Goal: Task Accomplishment & Management: Use online tool/utility

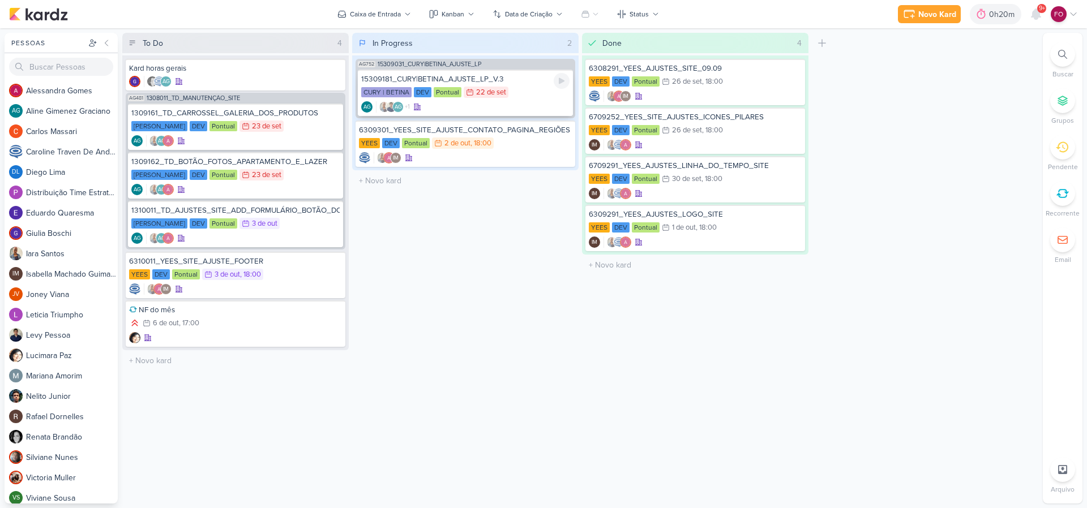
click at [533, 83] on div "15309181_CURY|BETINA_AJUSTE_LP_V.3" at bounding box center [465, 79] width 208 height 10
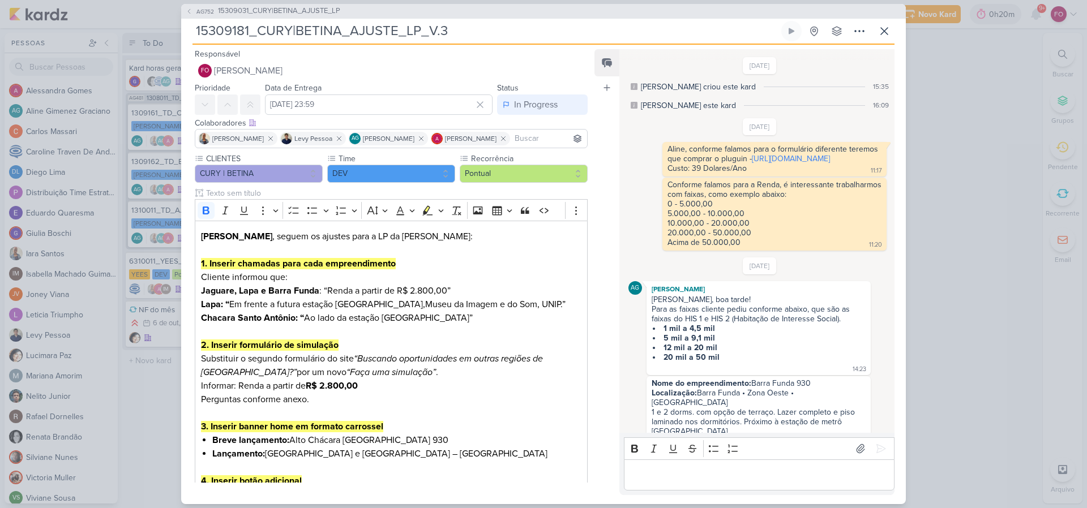
scroll to position [568, 0]
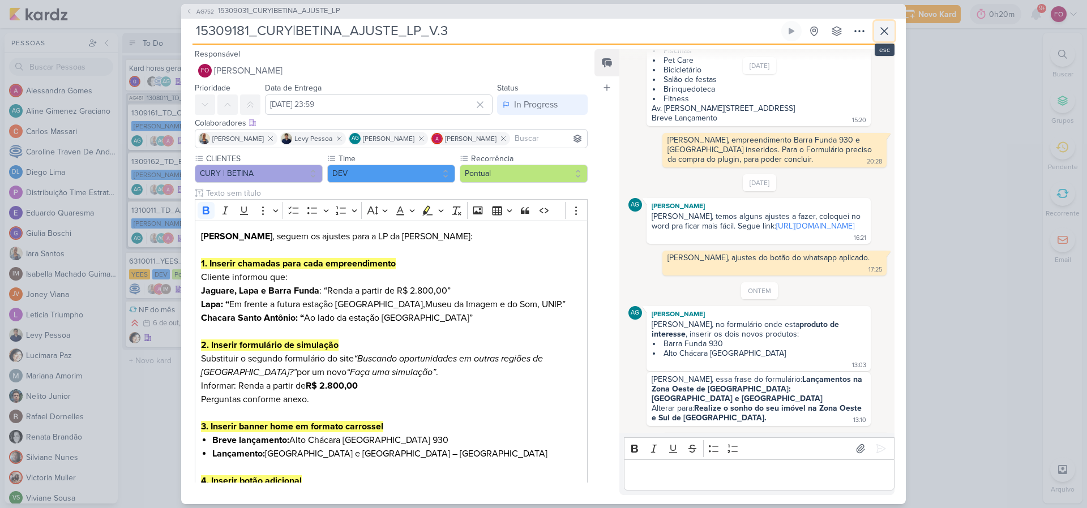
click at [884, 29] on icon at bounding box center [884, 31] width 14 height 14
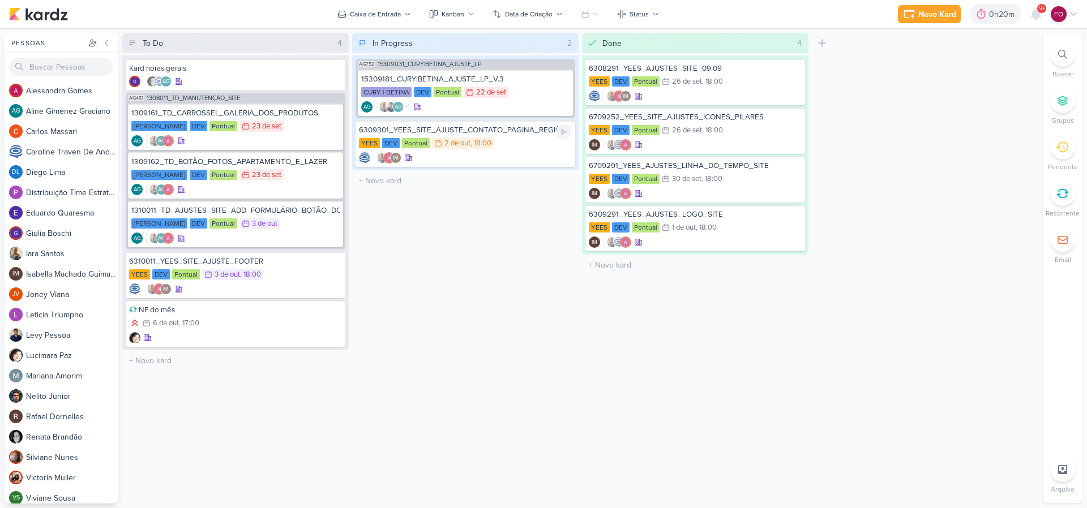
click at [519, 133] on div "6309301_YEES_SITE_AJUSTE_CONTATO_PAGINA_REGIÕES" at bounding box center [465, 130] width 213 height 10
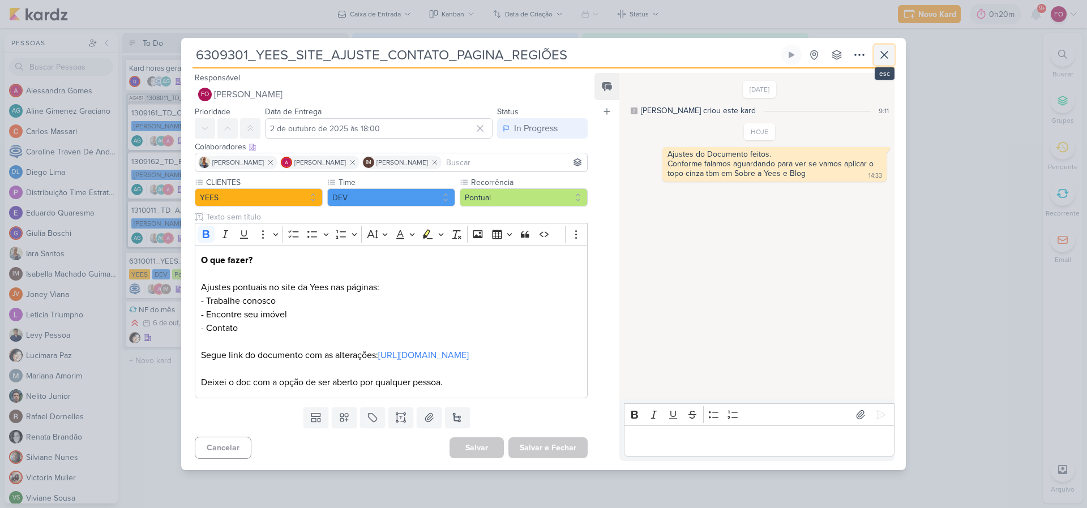
click at [885, 48] on icon at bounding box center [884, 55] width 14 height 14
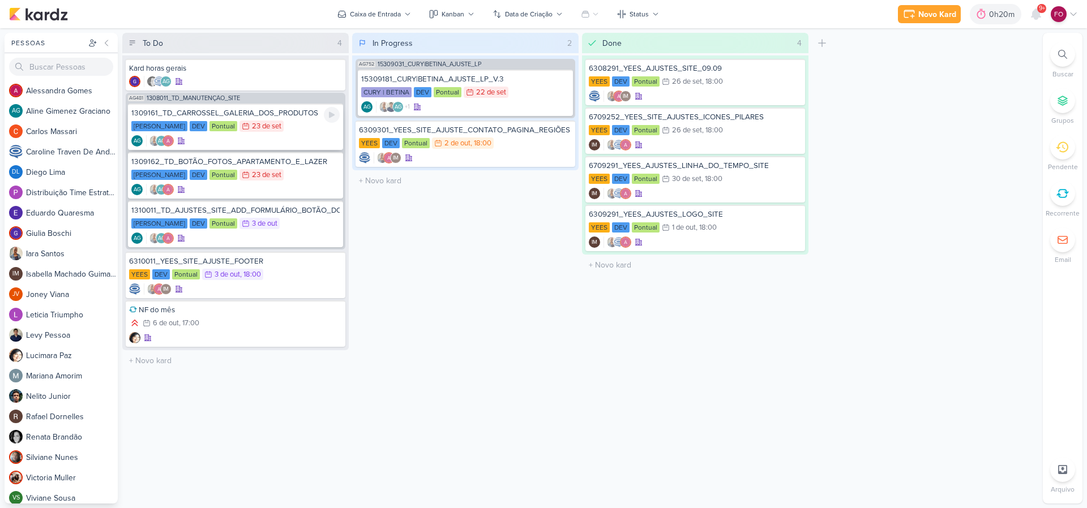
click at [275, 119] on div "1309161_TD_CARROSSEL_GALERIA_DOS_PRODUTOS [PERSON_NAME] DEV Pontual 23/9 [DATE]…" at bounding box center [235, 127] width 215 height 46
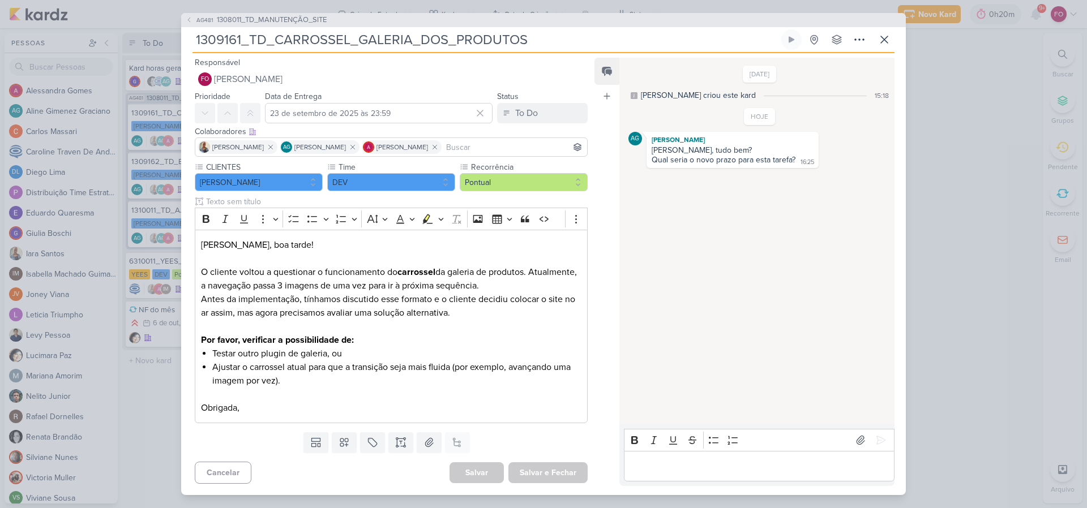
click at [672, 466] on p "Editor editing area: main" at bounding box center [758, 467] width 259 height 14
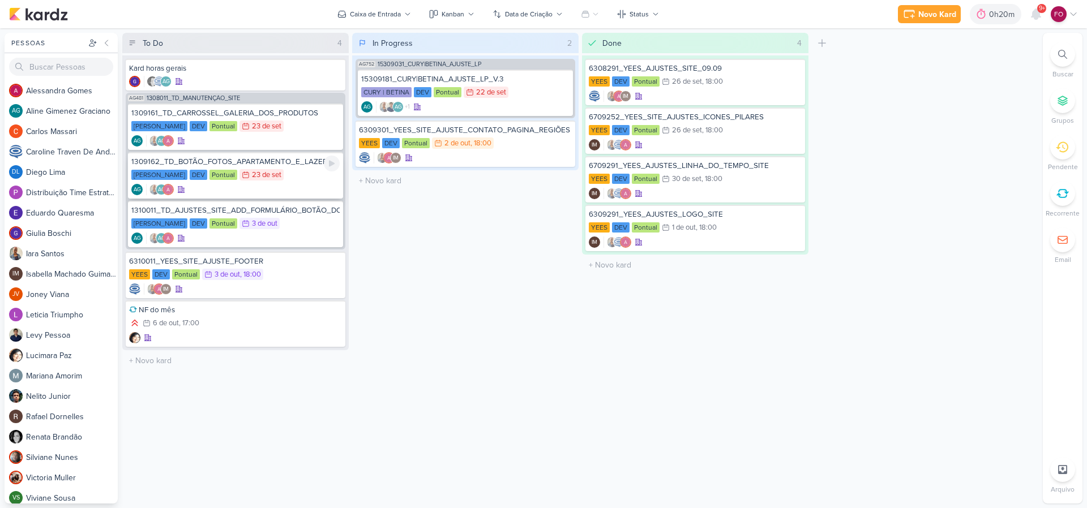
click at [289, 170] on div "[PERSON_NAME] DEV Pontual 23/9 [DATE]" at bounding box center [235, 175] width 208 height 12
click at [295, 229] on div "[PERSON_NAME] DEV Pontual 3/10 [DATE]" at bounding box center [235, 224] width 208 height 12
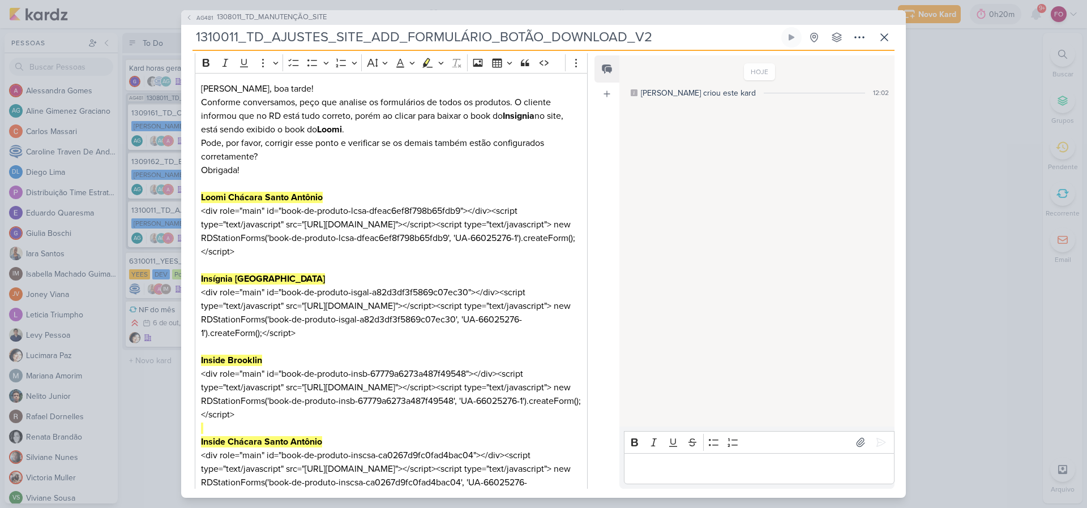
scroll to position [185, 0]
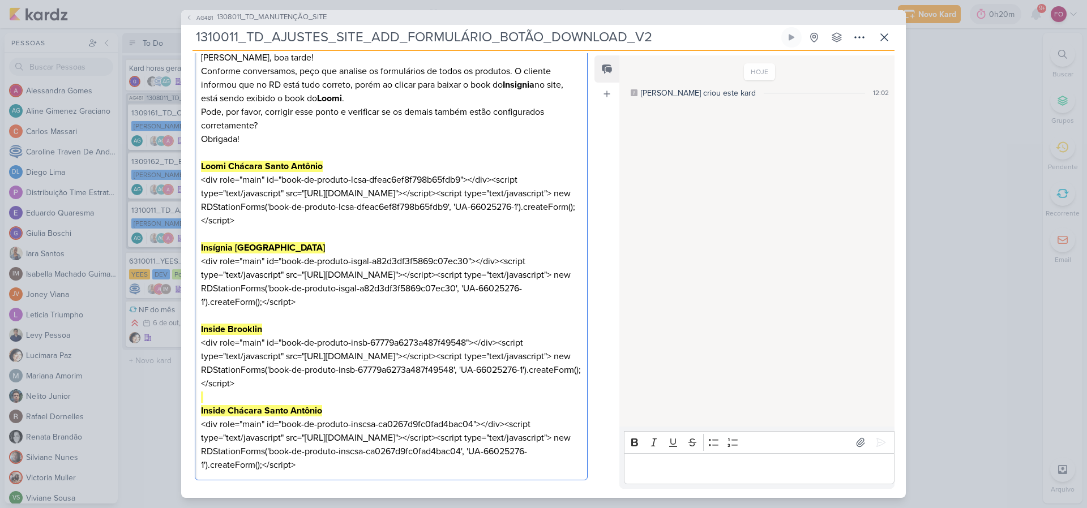
drag, startPoint x: 200, startPoint y: 180, endPoint x: 294, endPoint y: 234, distance: 108.5
click at [294, 234] on p "Obrigada! Loomi Chácara Santo Antônio <div role="main" id="book-de-produto-lcsa…" at bounding box center [391, 186] width 380 height 109
copy p "<div role="main" id="book-de-produto-lcsa-dfeac6ef8f798b65fdb9"></div><script t…"
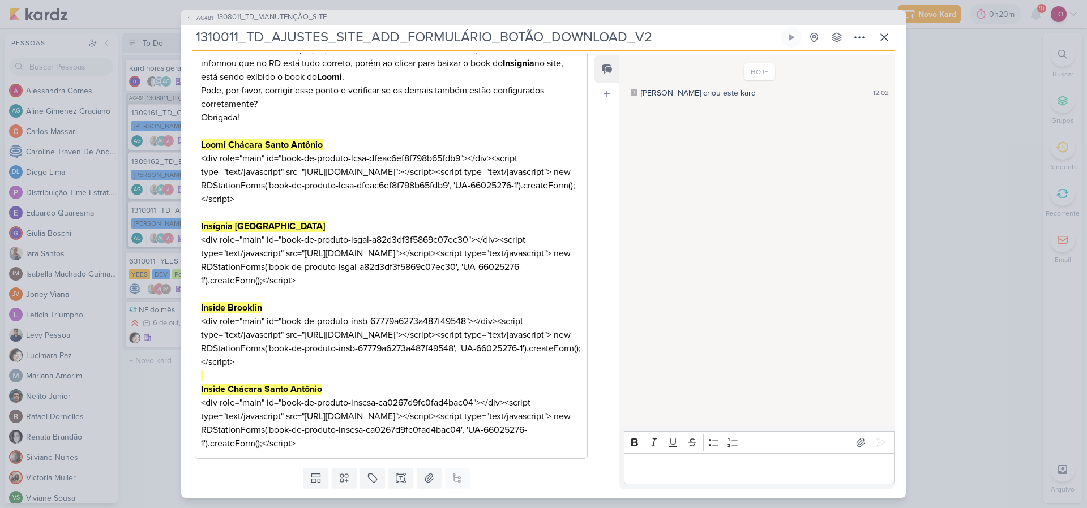
scroll to position [214, 0]
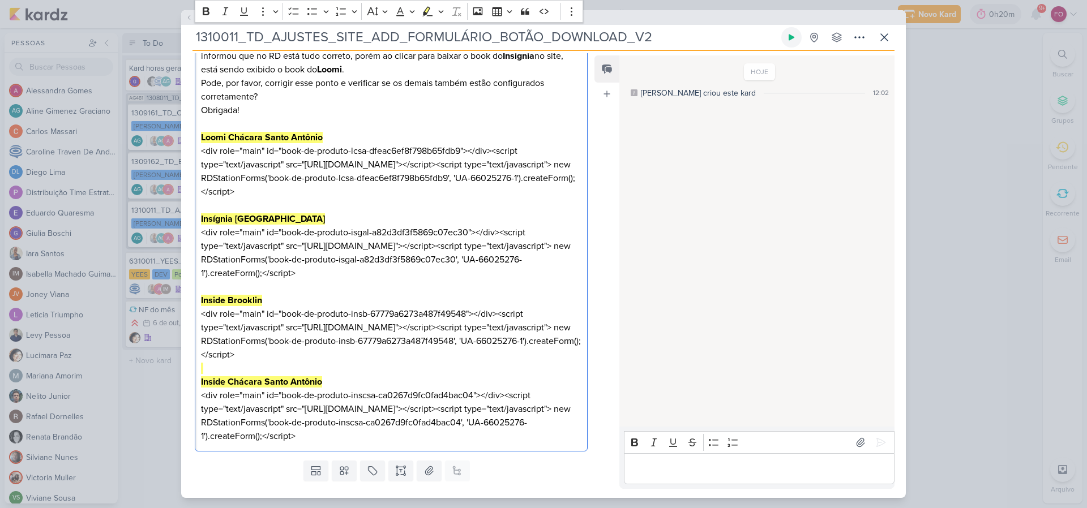
click at [790, 37] on icon at bounding box center [792, 37] width 6 height 6
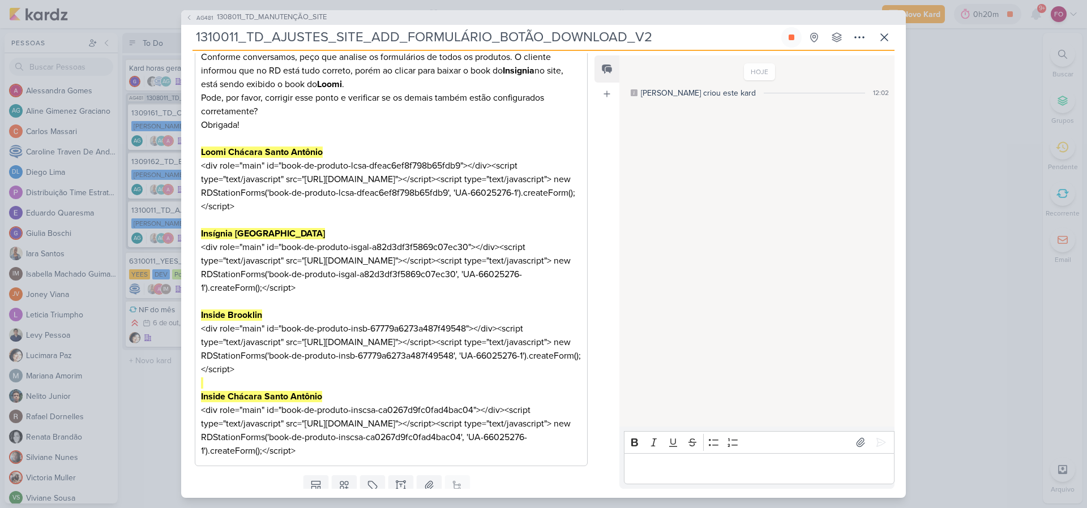
scroll to position [207, 0]
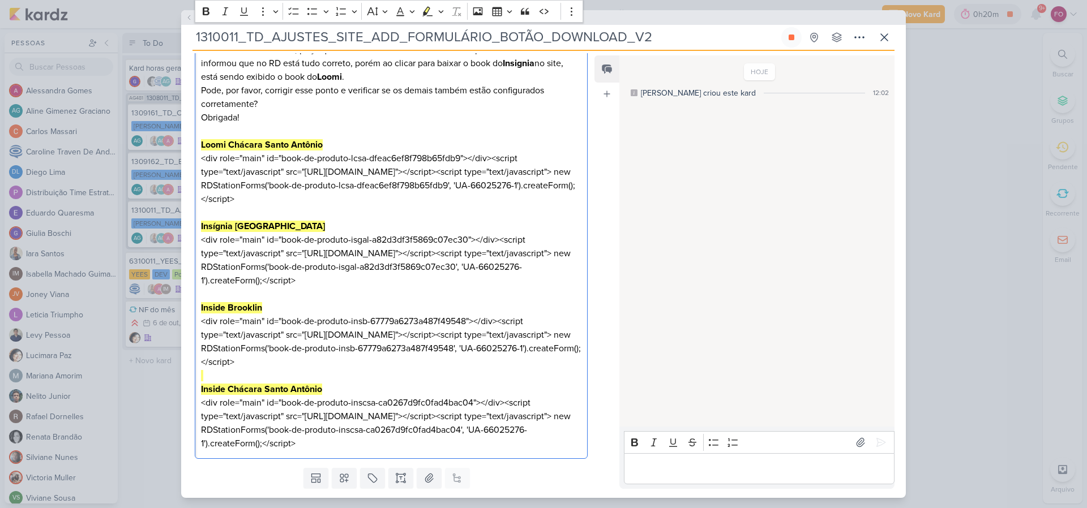
drag, startPoint x: 200, startPoint y: 251, endPoint x: 296, endPoint y: 303, distance: 109.7
click at [296, 303] on div "[PERSON_NAME], boa tarde! Conforme conversamos, peço que analise os formulários…" at bounding box center [391, 239] width 393 height 439
copy p "<div role="main" id="book-de-produto-isgal-a82d3df3f5869c07ec30"></div><script …"
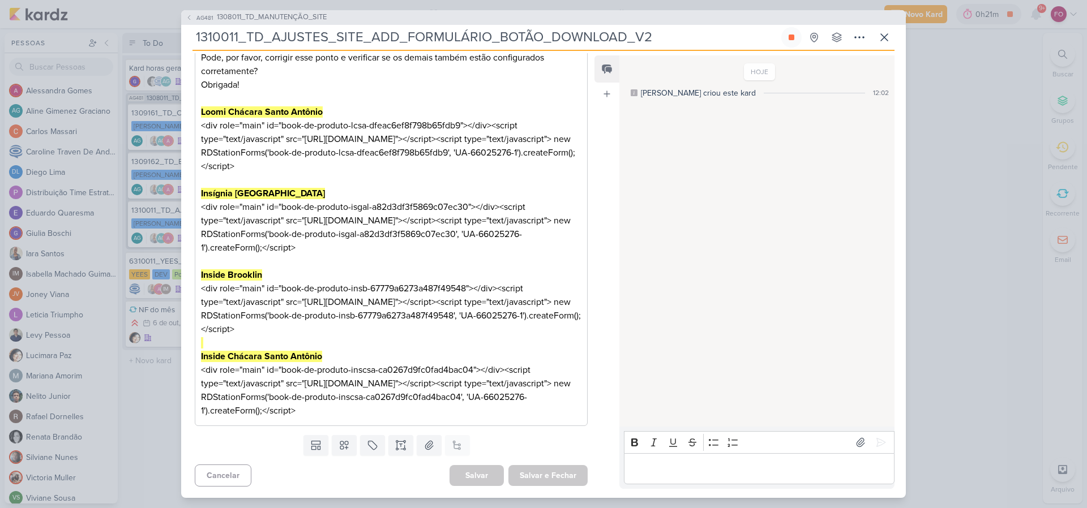
scroll to position [294, 0]
drag, startPoint x: 201, startPoint y: 261, endPoint x: 294, endPoint y: 312, distance: 106.2
click at [294, 312] on p "Inside Brooklin <div role="main" id="book-de-produto-insb-67779a6273a487f49548"…" at bounding box center [391, 309] width 380 height 82
copy p "<div role="main" id="book-de-produto-insb-67779a6273a487f49548"></div><script t…"
drag, startPoint x: 202, startPoint y: 355, endPoint x: 296, endPoint y: 419, distance: 113.7
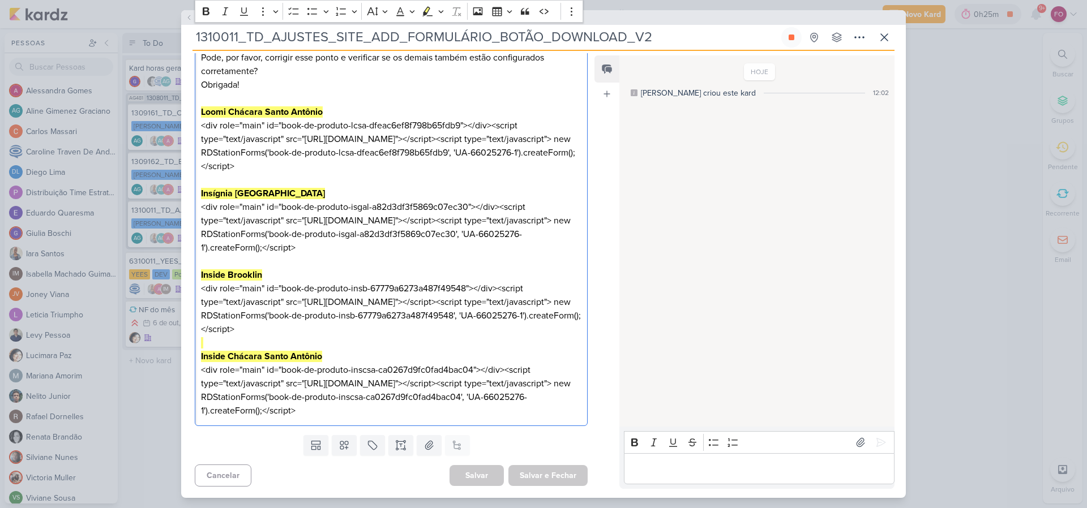
click at [296, 419] on div "[PERSON_NAME], boa tarde! Conforme conversamos, peço que analise os formulários…" at bounding box center [391, 207] width 393 height 439
copy p "<div role="main" id="book-de-produto-inscsa-ca0267d9fc0fad4bac04"></div><script…"
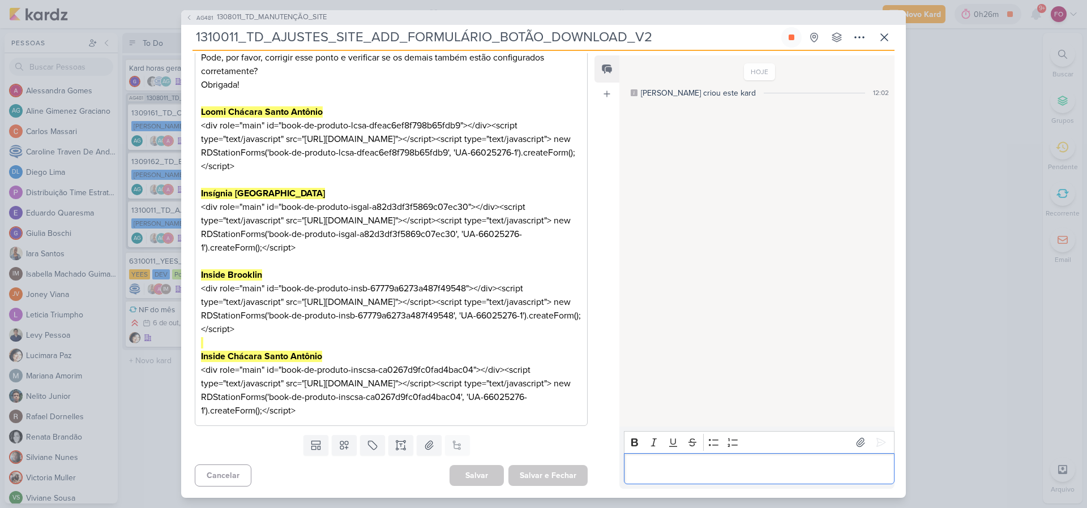
click at [659, 462] on p "Editor editing area: main" at bounding box center [758, 469] width 259 height 14
click at [880, 432] on icon at bounding box center [880, 428] width 11 height 11
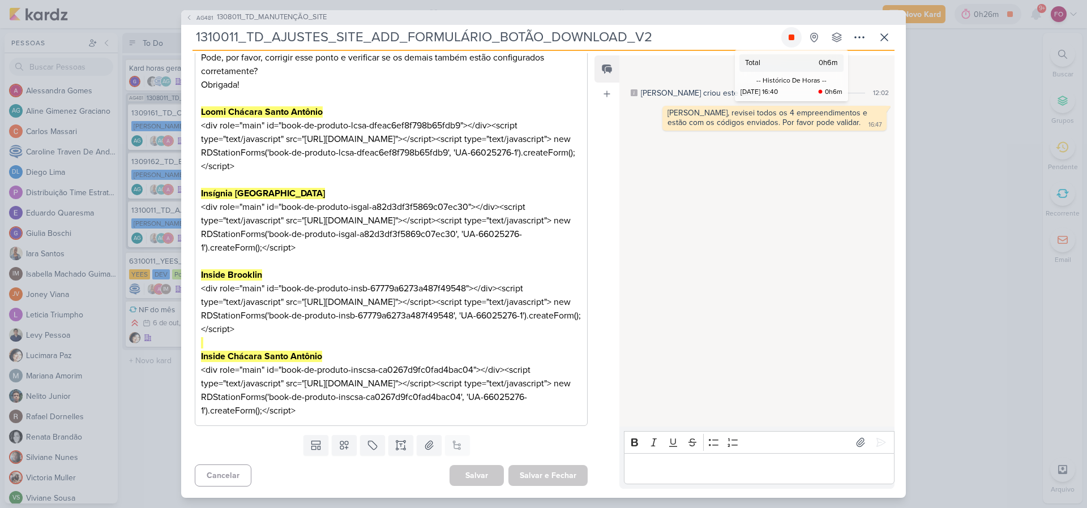
click at [792, 36] on icon at bounding box center [792, 38] width 6 height 6
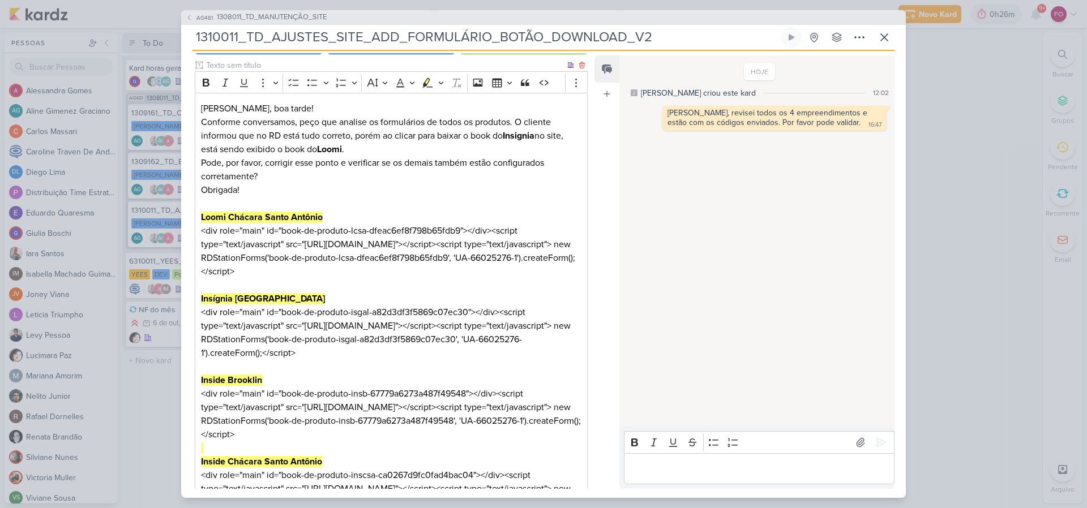
scroll to position [0, 0]
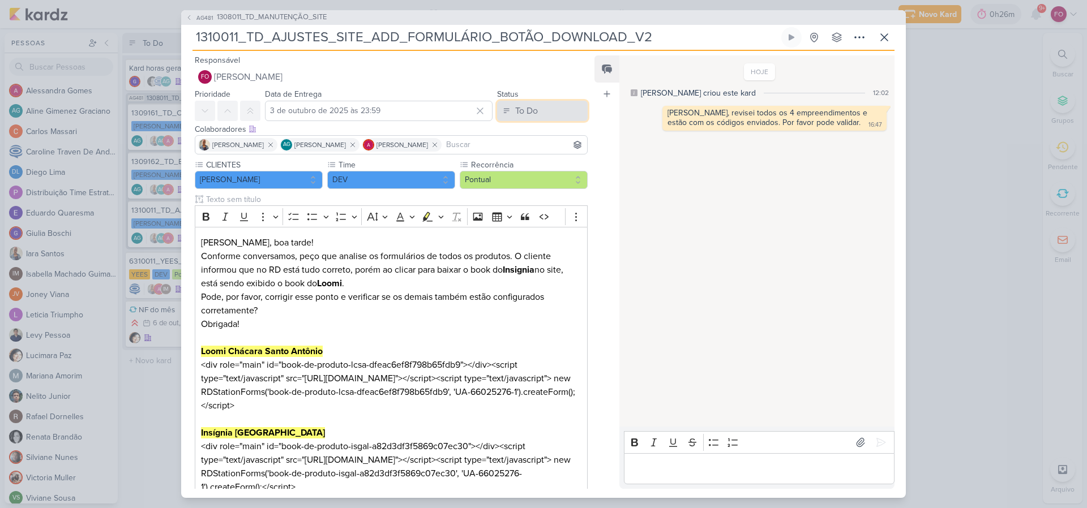
click at [530, 112] on div "To Do" at bounding box center [526, 111] width 23 height 14
click at [529, 152] on div "In Progress" at bounding box center [527, 155] width 40 height 12
click at [533, 112] on div "In Progress" at bounding box center [536, 111] width 44 height 14
click at [520, 175] on div "Done" at bounding box center [518, 174] width 19 height 12
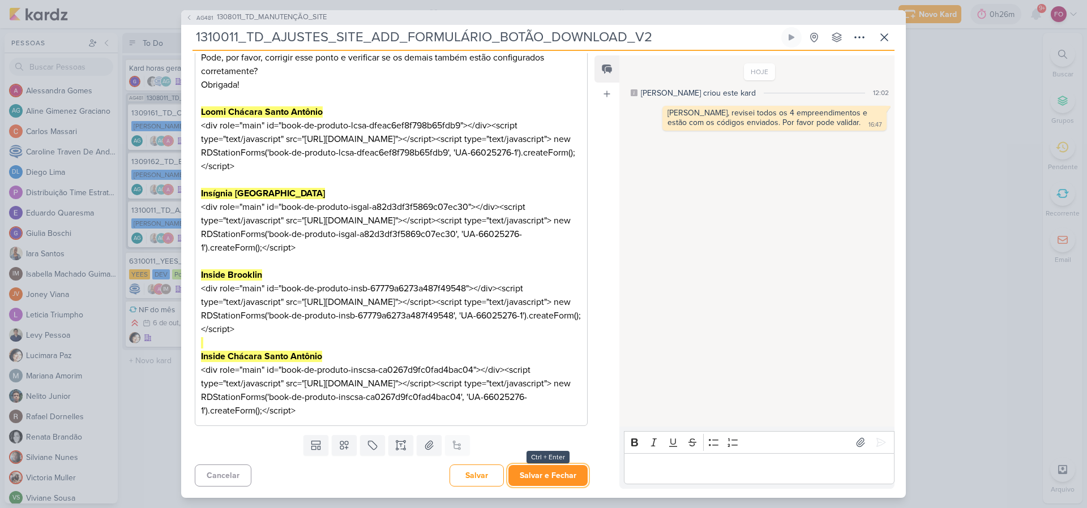
click at [542, 477] on button "Salvar e Fechar" at bounding box center [547, 475] width 79 height 21
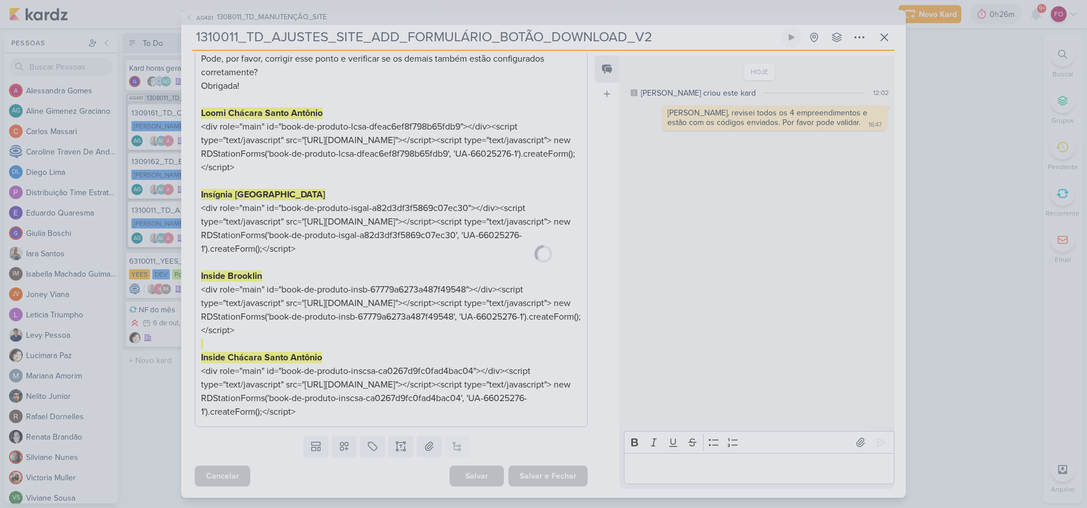
scroll to position [293, 0]
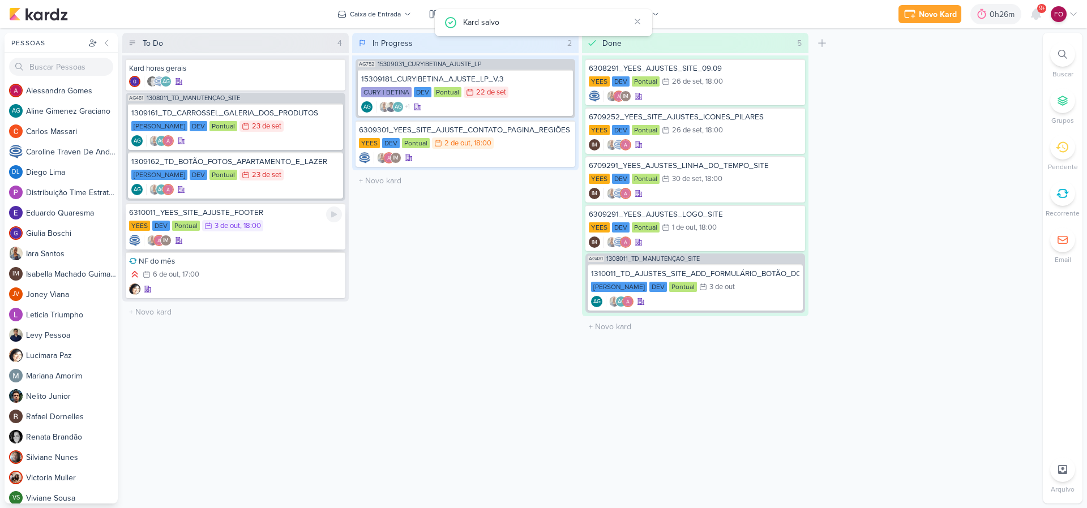
click at [284, 225] on div "YEES DEV Pontual 3/10 [DATE] 18:00" at bounding box center [235, 226] width 213 height 12
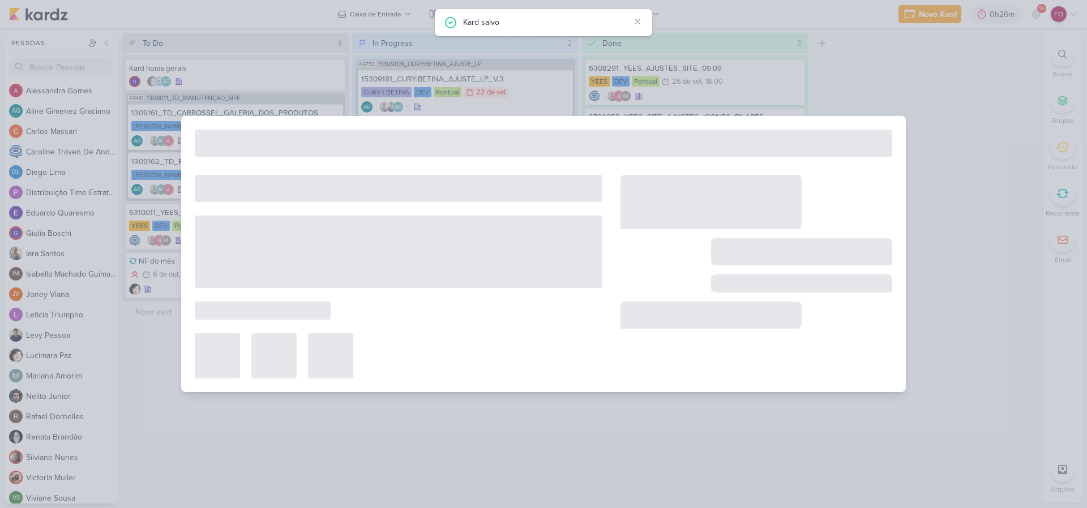
type input "6310011_YEES_SITE_AJUSTE_FOOTER"
type input "3 de outubro de 2025 às 18:00"
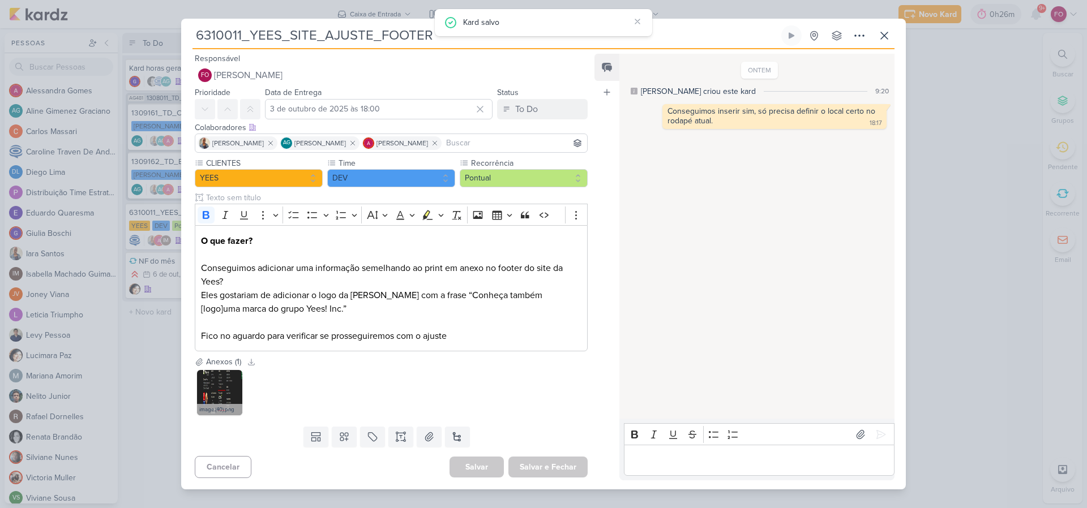
scroll to position [0, 0]
click at [881, 33] on icon at bounding box center [884, 35] width 7 height 7
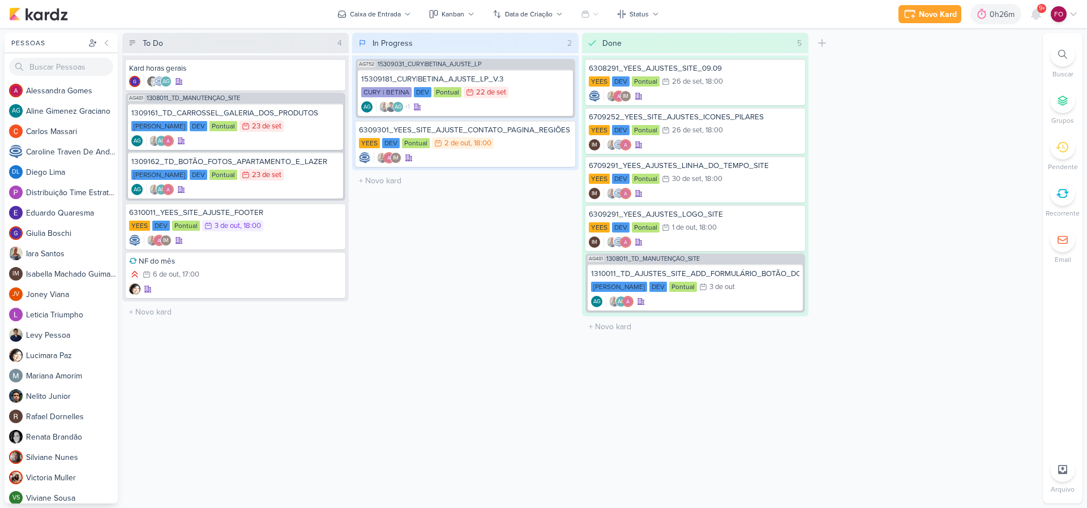
click at [490, 217] on div "In Progress 2 Mover Para Esquerda Mover Para Direita [GEOGRAPHIC_DATA] AG752 15…" at bounding box center [465, 268] width 226 height 471
drag, startPoint x: 929, startPoint y: 152, endPoint x: 696, endPoint y: 68, distance: 247.8
click at [929, 152] on div "To Do 4 Mover Para Esquerda Mover Para Direita [GEOGRAPHIC_DATA] Kard horas ger…" at bounding box center [580, 268] width 916 height 471
